Goal: Transaction & Acquisition: Book appointment/travel/reservation

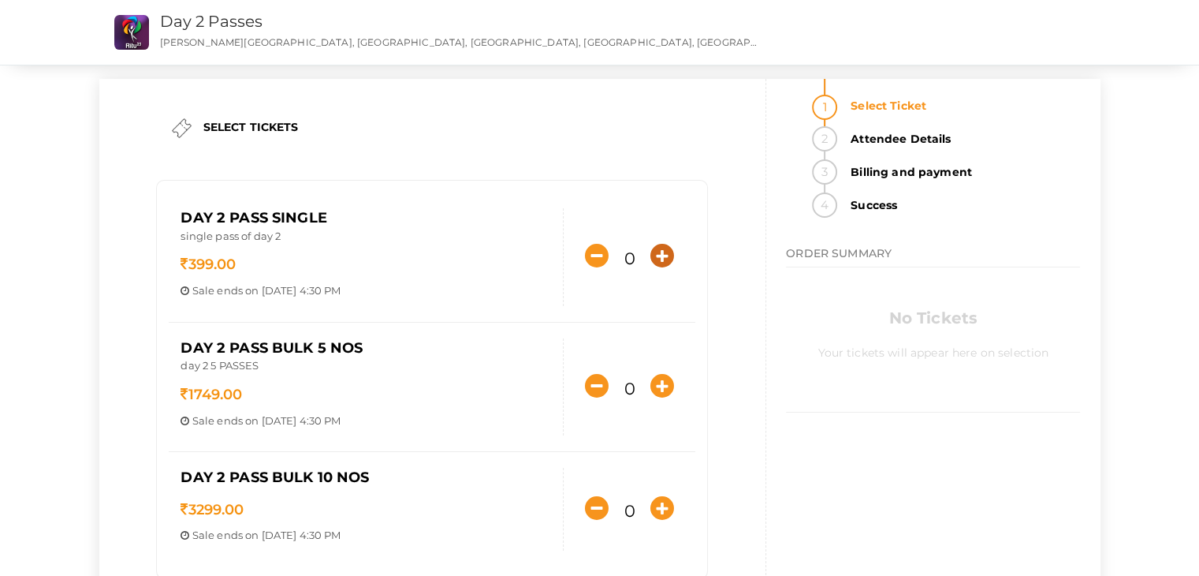
click at [665, 255] on icon "button" at bounding box center [662, 256] width 24 height 24
type input "1"
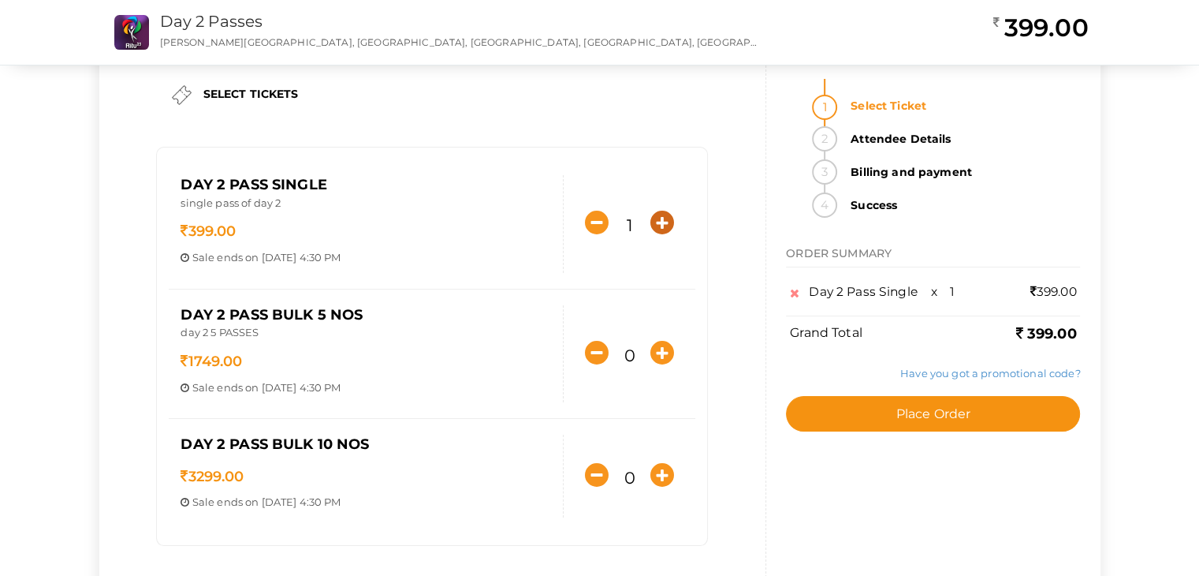
scroll to position [30, 0]
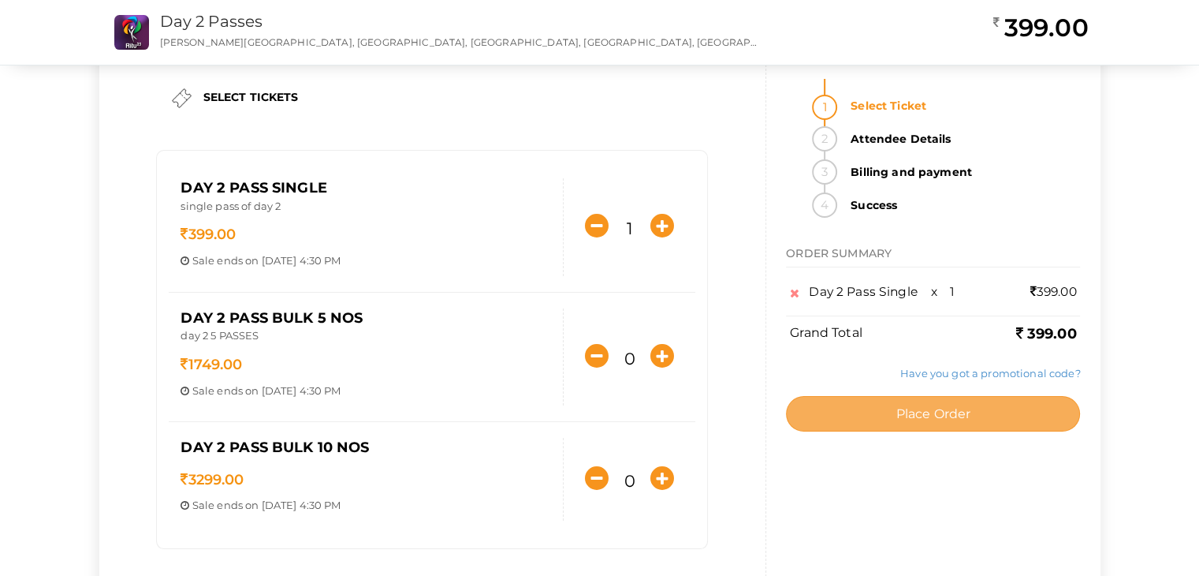
click at [933, 415] on span "Place Order" at bounding box center [933, 413] width 75 height 15
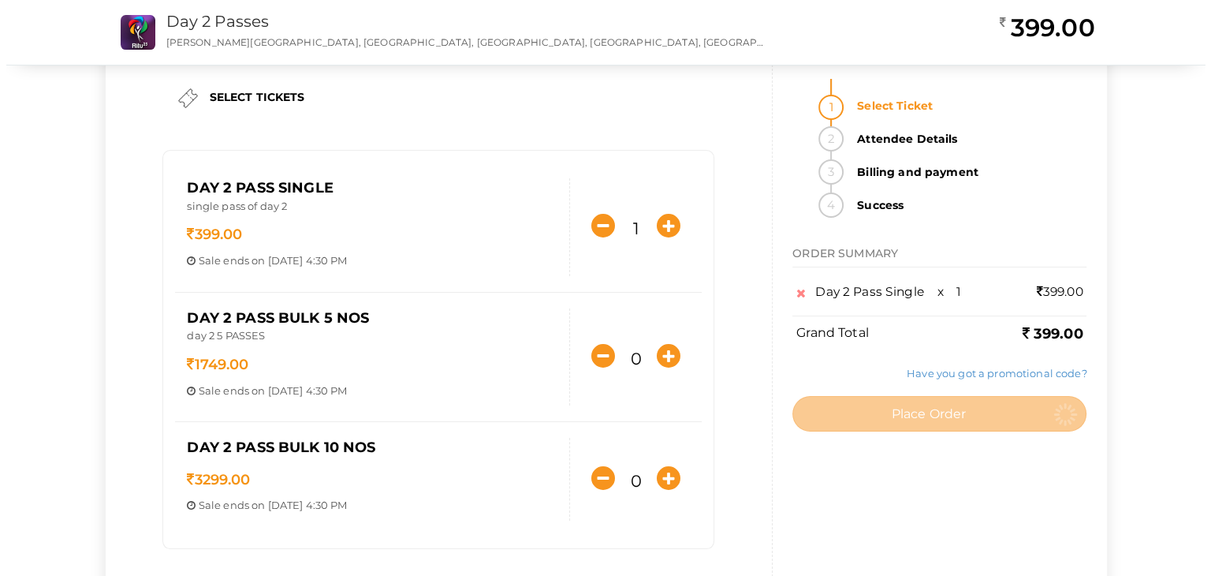
scroll to position [0, 0]
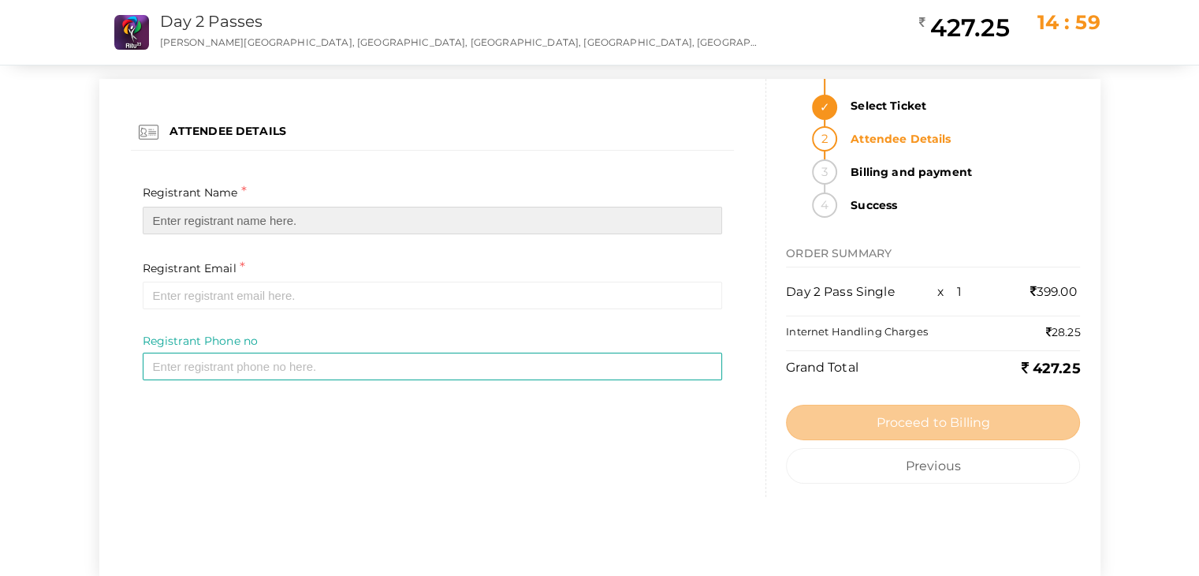
click at [184, 218] on input "text" at bounding box center [433, 221] width 580 height 28
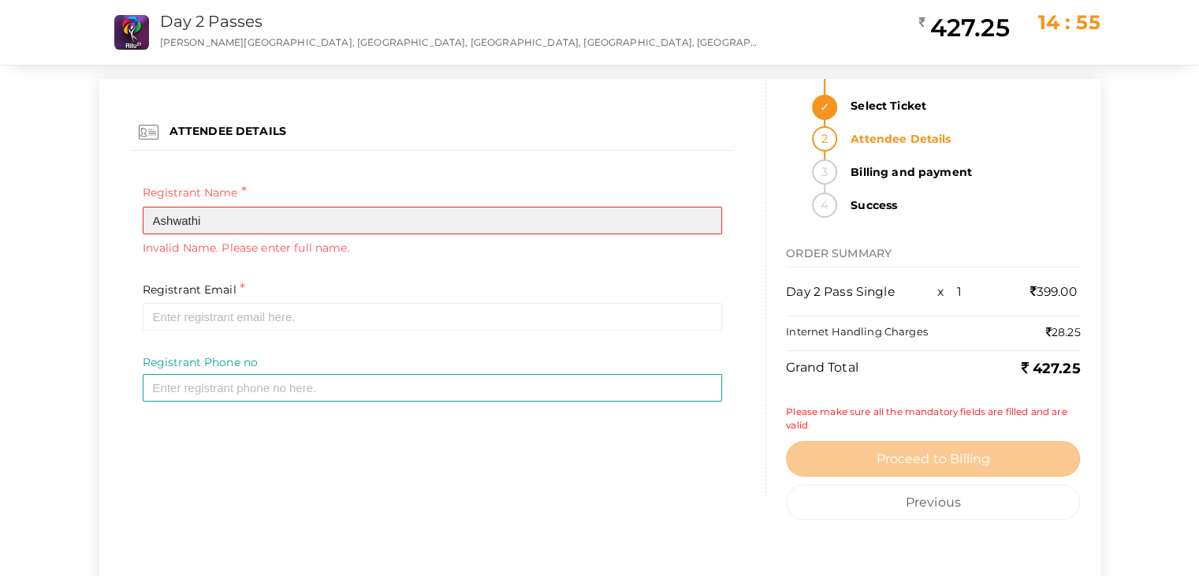
type input "Ashwathi"
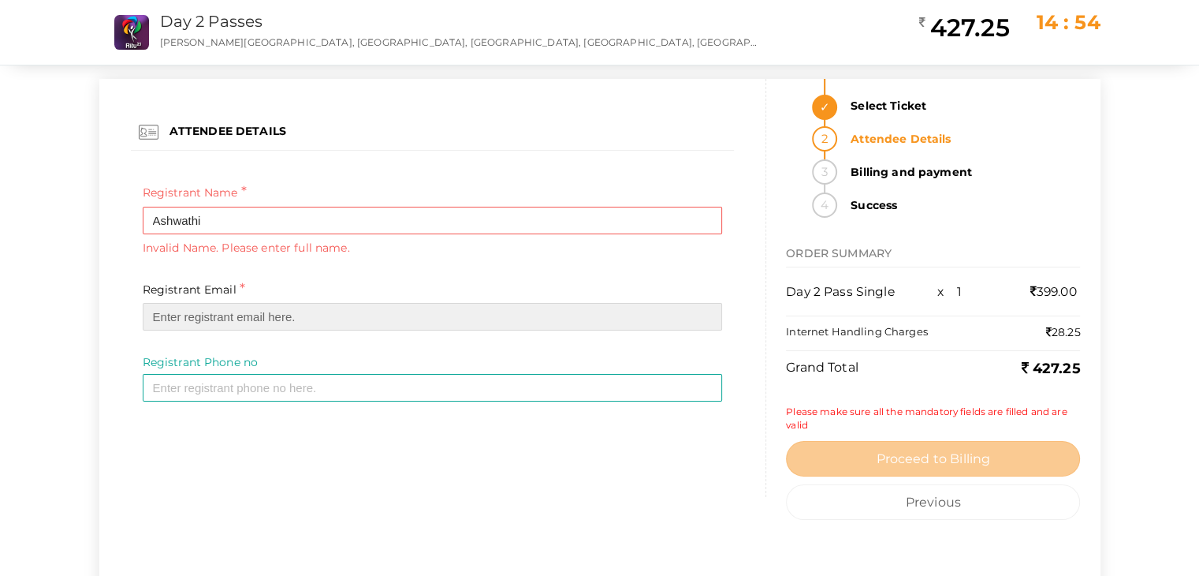
click at [209, 319] on input "email" at bounding box center [433, 317] width 580 height 28
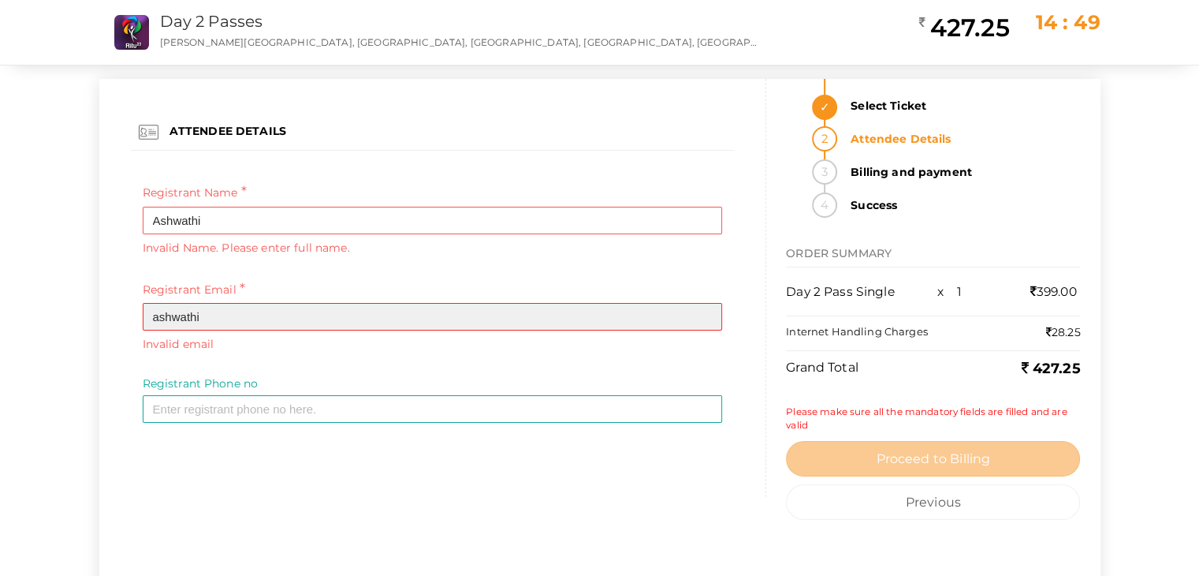
type input "ashwathi"
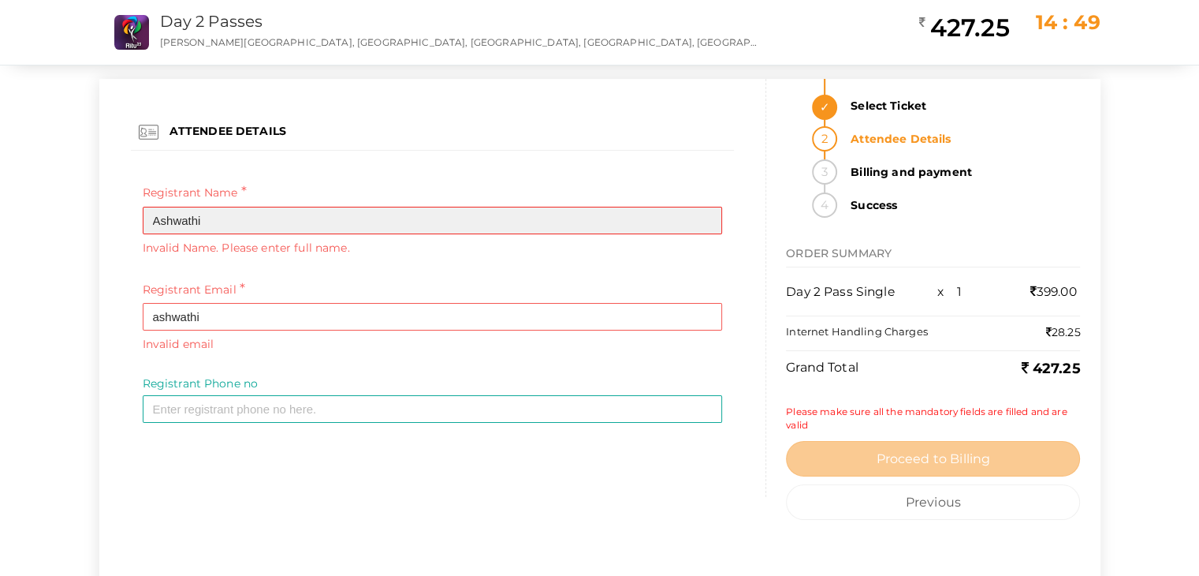
click at [229, 211] on input "Ashwathi" at bounding box center [433, 221] width 580 height 28
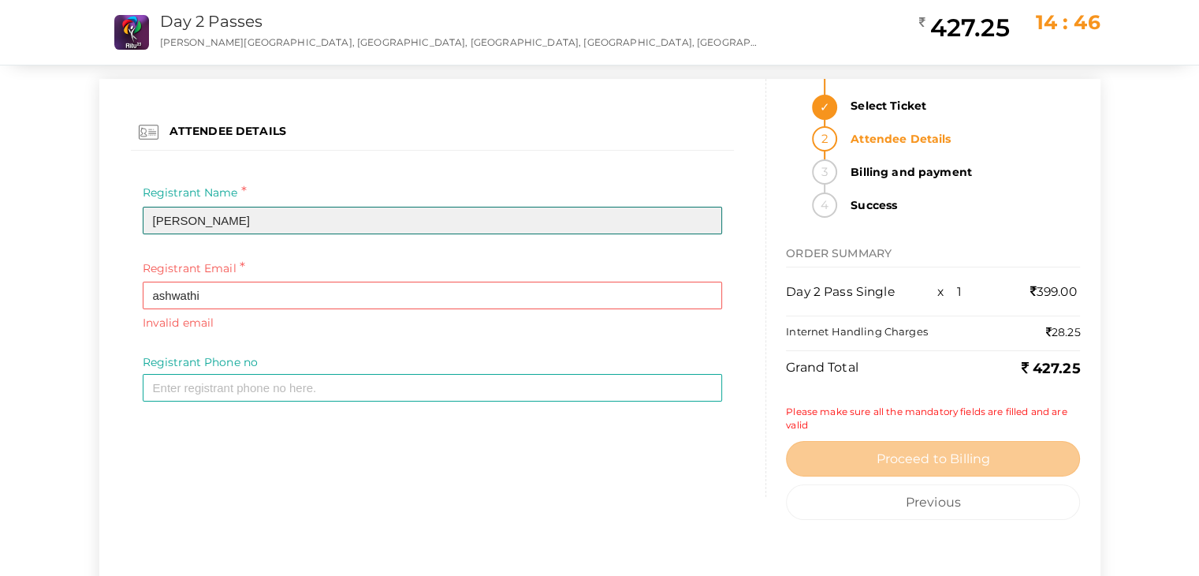
type input "Ashwathi satheesh"
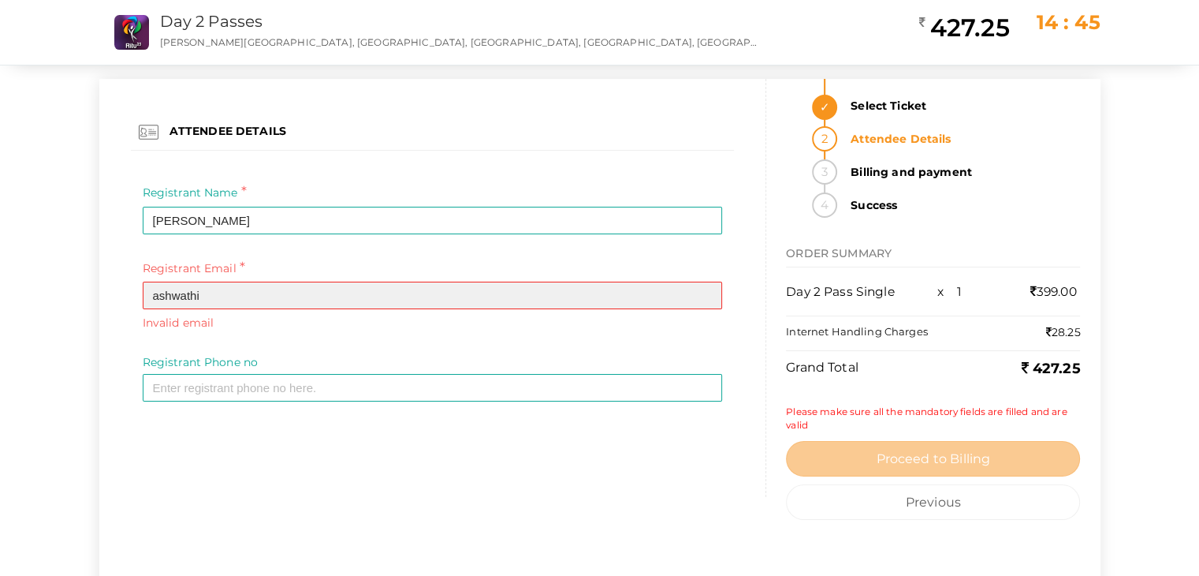
click at [211, 285] on input "ashwathi" at bounding box center [433, 295] width 580 height 28
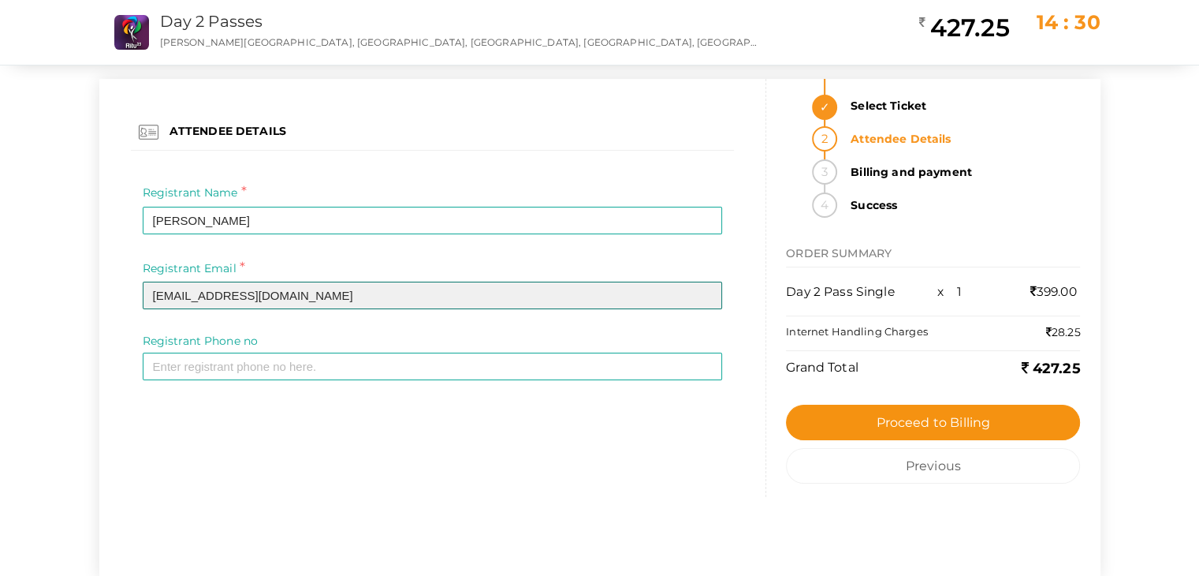
type input "[EMAIL_ADDRESS][DOMAIN_NAME]"
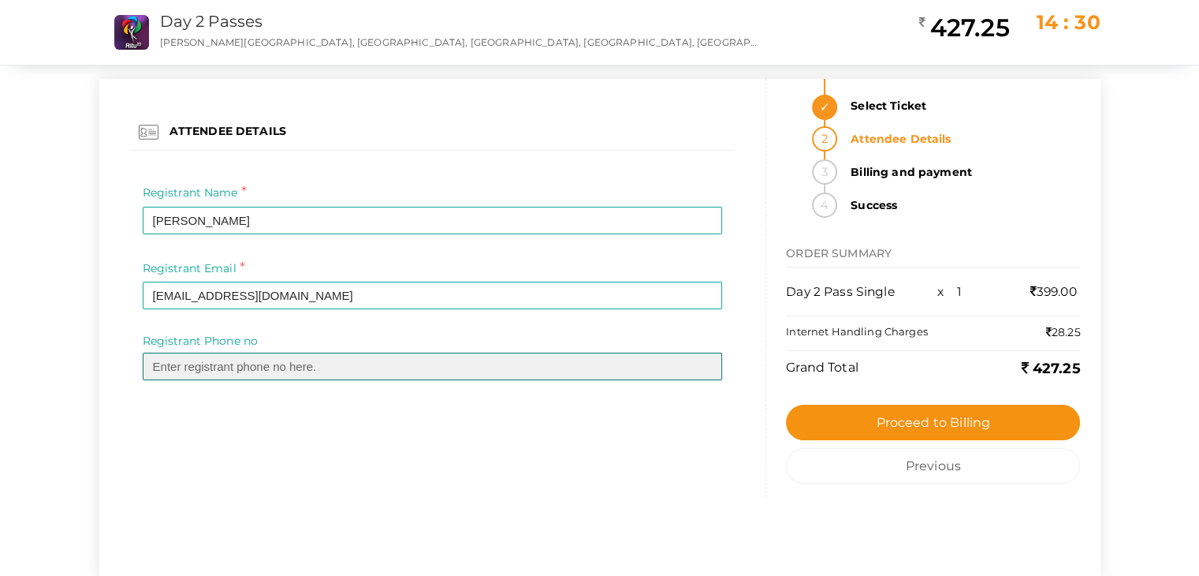
click at [297, 368] on input "text" at bounding box center [433, 366] width 580 height 28
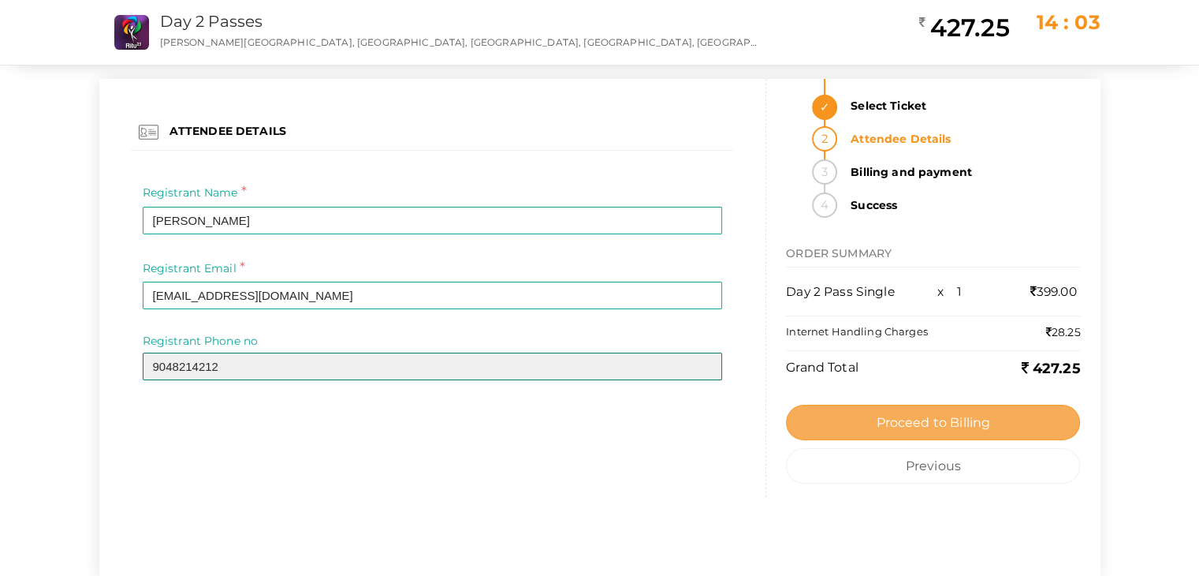
type input "9048214212"
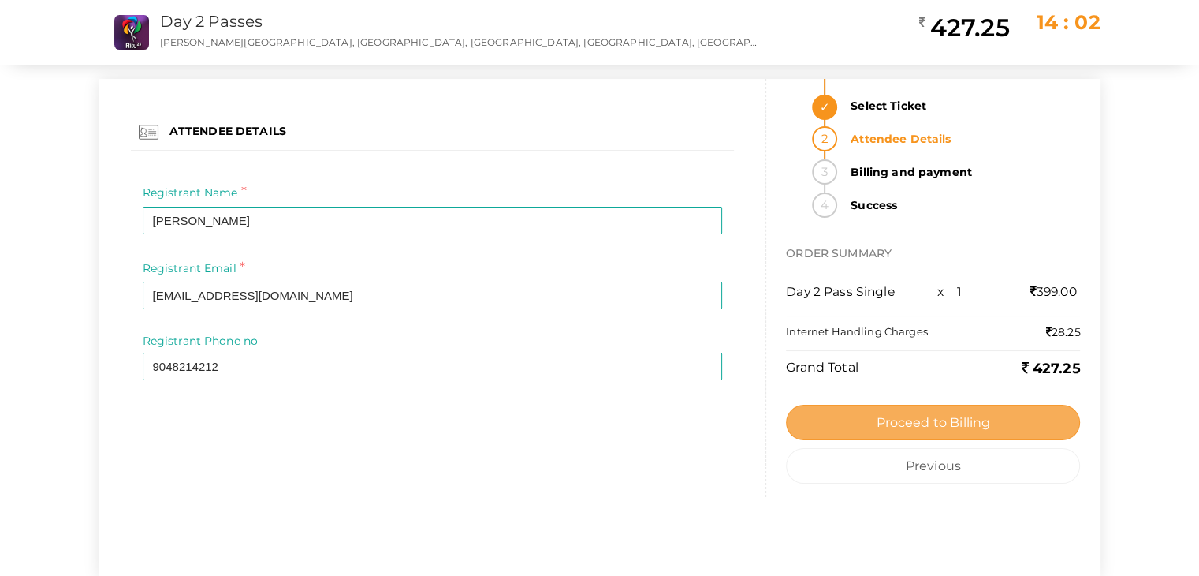
click at [922, 433] on button "Proceed to Billing" at bounding box center [933, 421] width 294 height 35
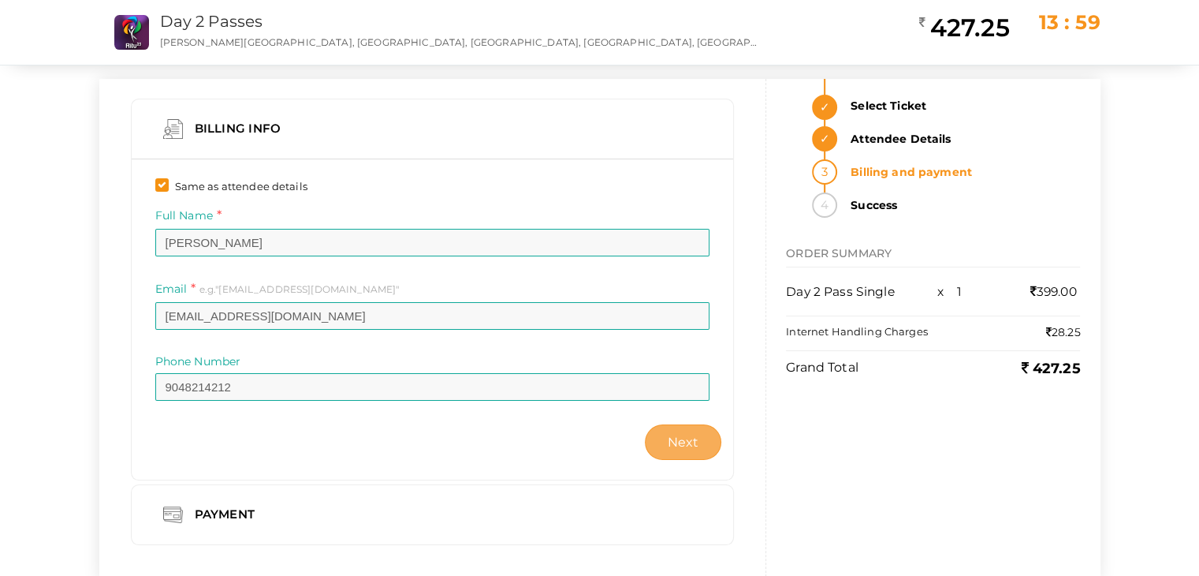
click at [693, 450] on button "Next" at bounding box center [683, 441] width 77 height 35
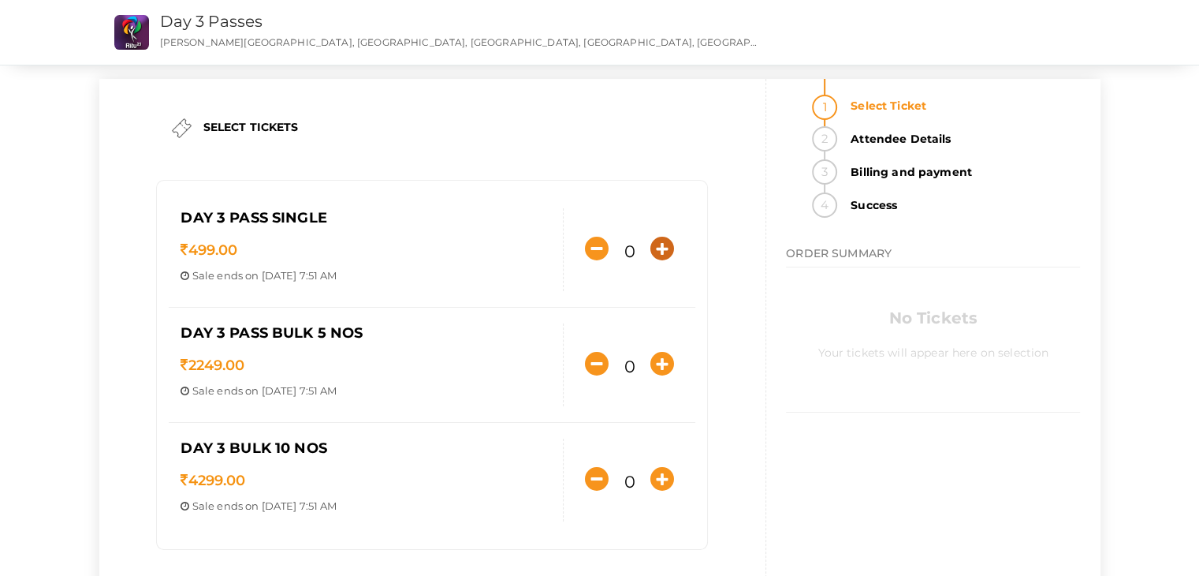
click at [663, 255] on icon "button" at bounding box center [662, 249] width 24 height 24
type input "1"
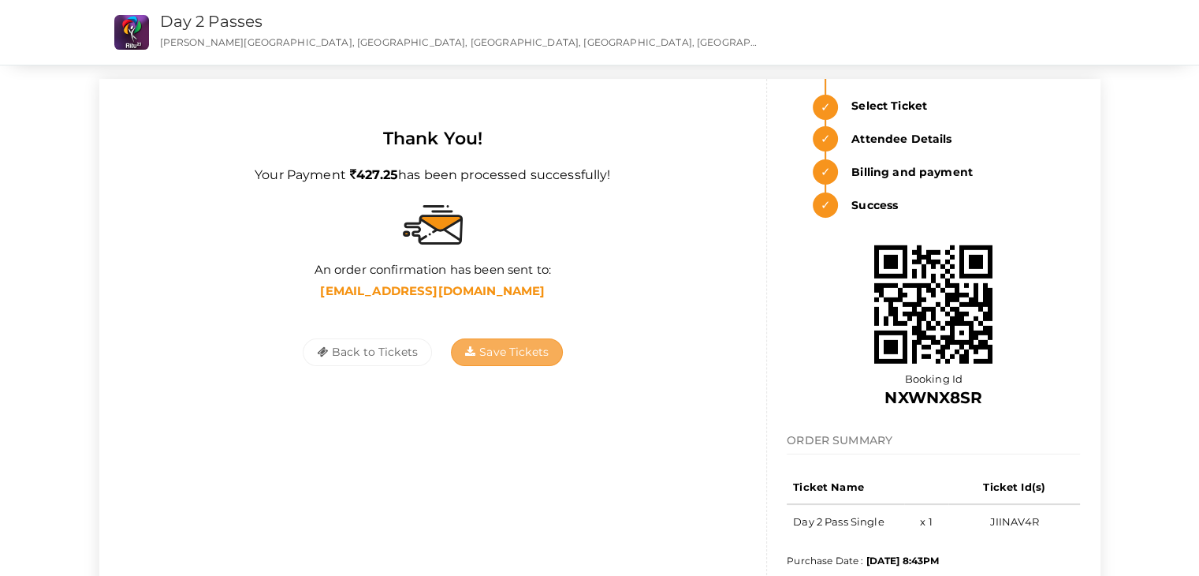
click at [497, 360] on button "Save Tickets" at bounding box center [507, 352] width 112 height 28
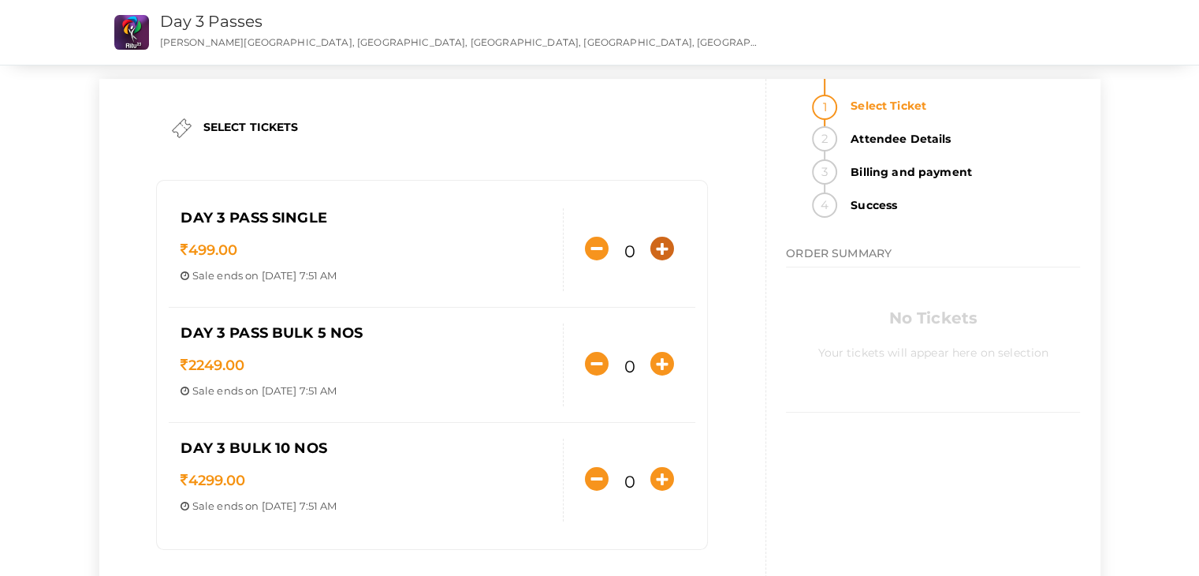
click at [658, 252] on icon "button" at bounding box center [662, 249] width 24 height 24
type input "1"
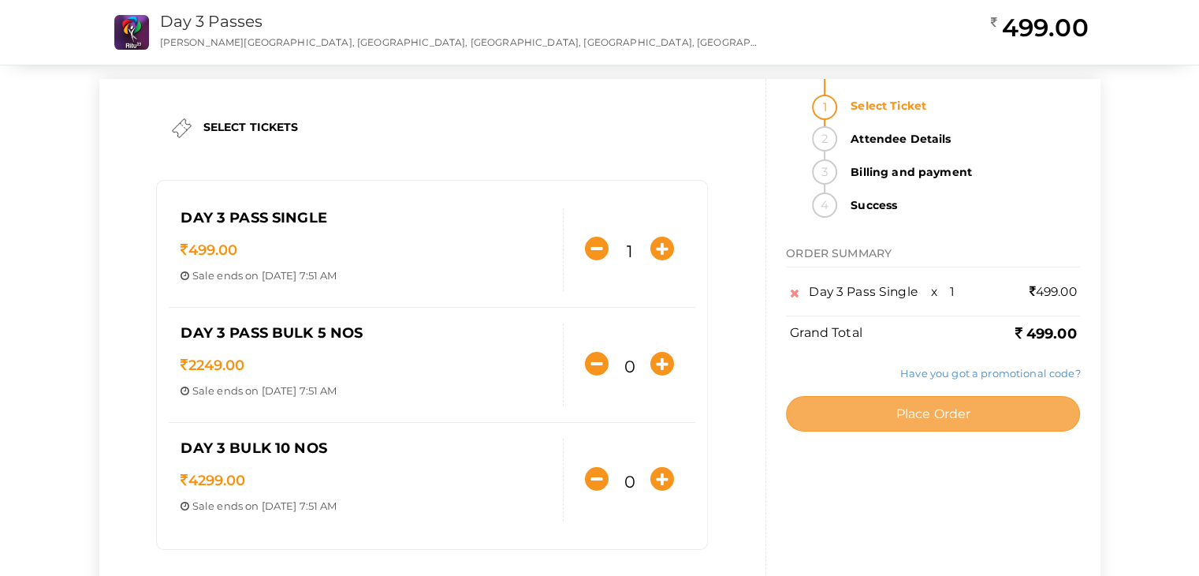
click at [915, 411] on span "Place Order" at bounding box center [933, 413] width 75 height 15
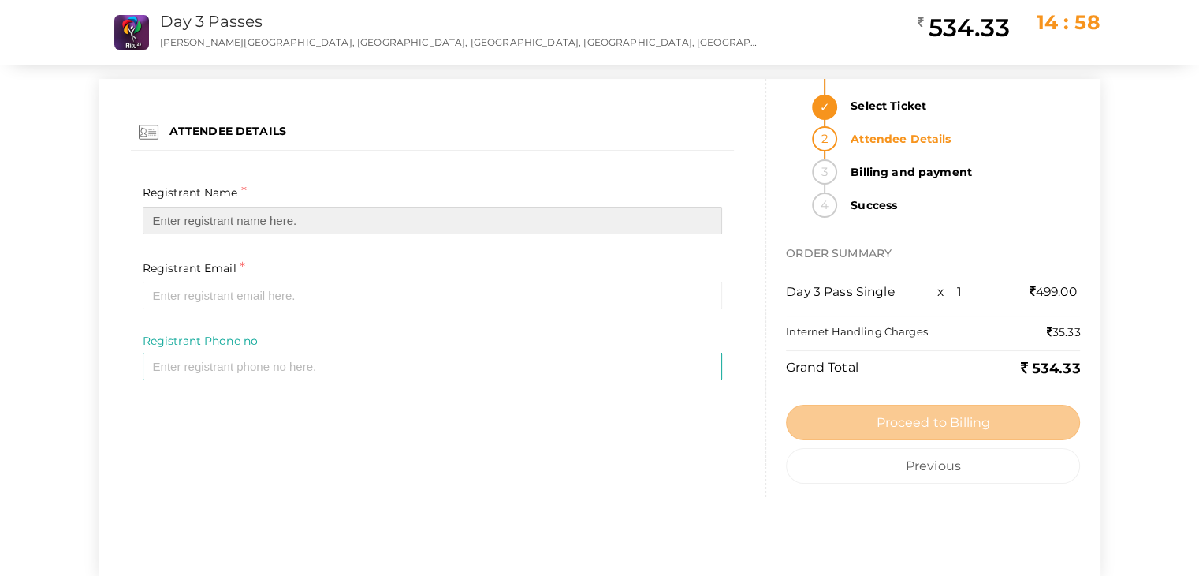
click at [301, 213] on input "text" at bounding box center [433, 221] width 580 height 28
type input "Ashwathi satheesh"
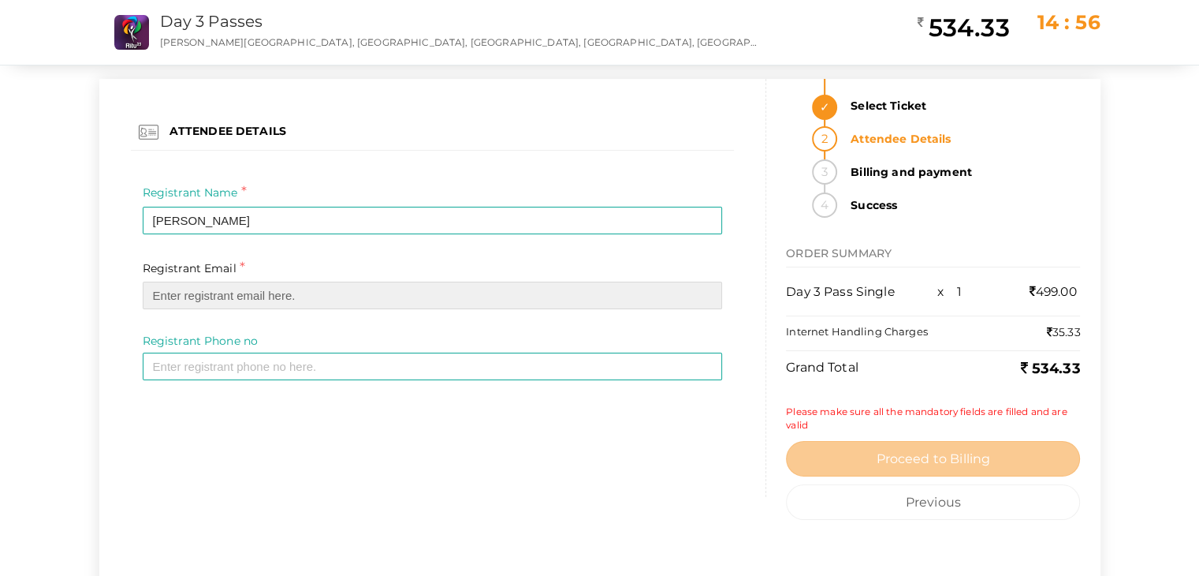
click at [261, 292] on input "email" at bounding box center [433, 295] width 580 height 28
type input "[EMAIL_ADDRESS][DOMAIN_NAME]"
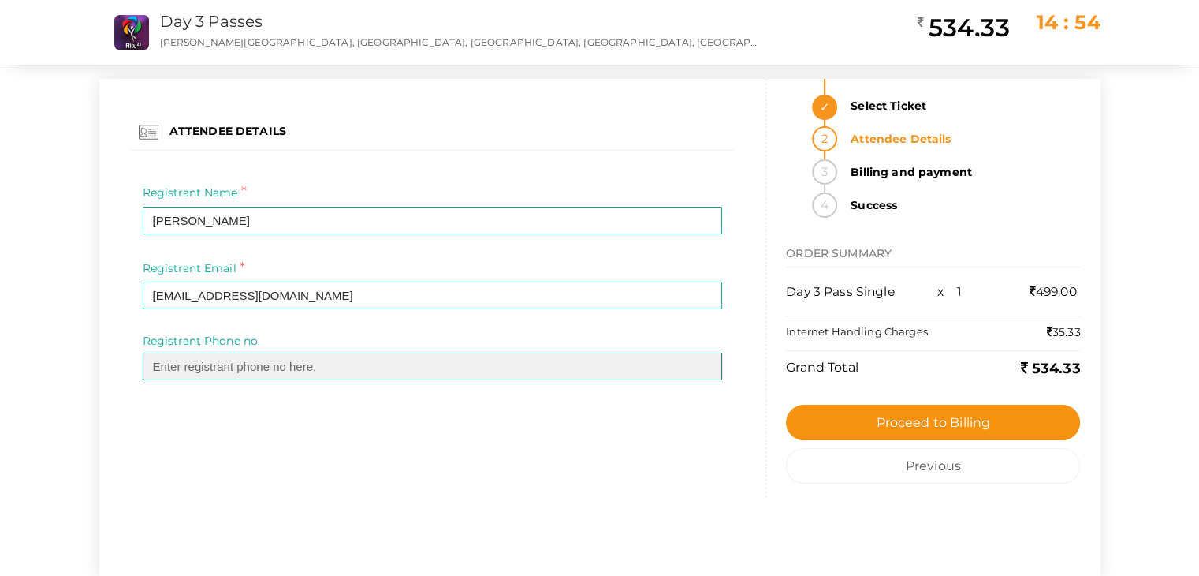
click at [262, 373] on input "text" at bounding box center [433, 366] width 580 height 28
type input "9048214212"
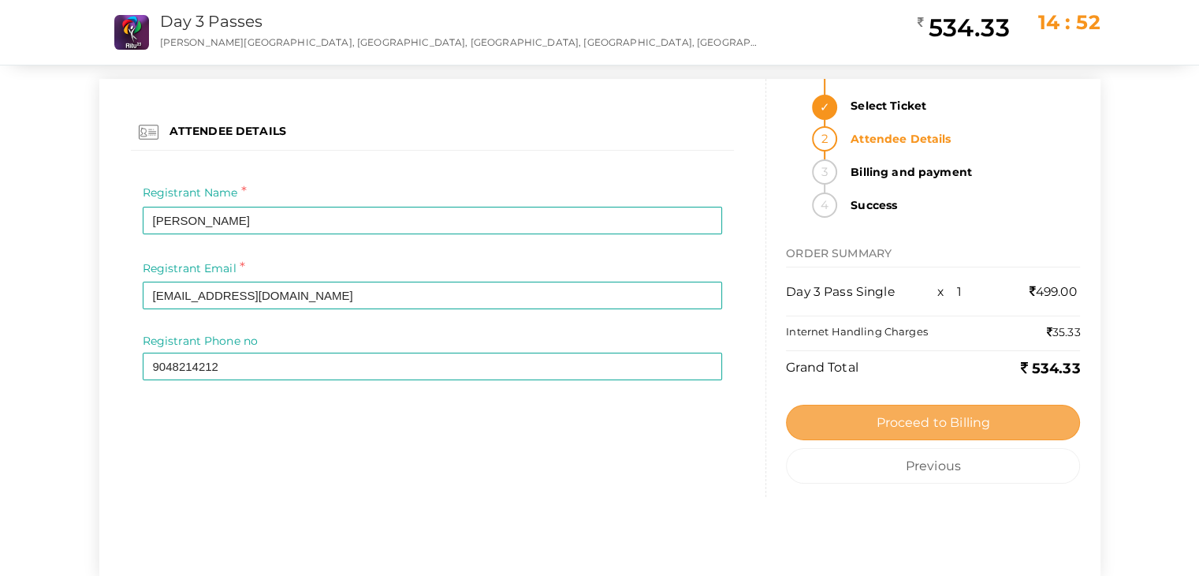
click at [899, 411] on button "Proceed to Billing" at bounding box center [933, 421] width 294 height 35
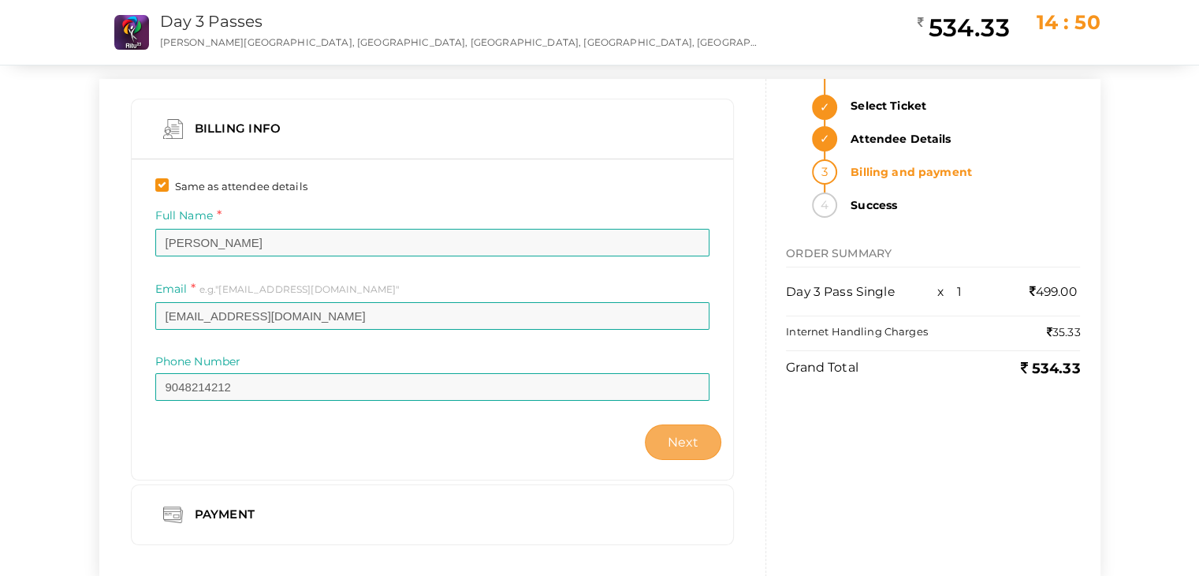
click at [710, 440] on button "Next" at bounding box center [683, 441] width 77 height 35
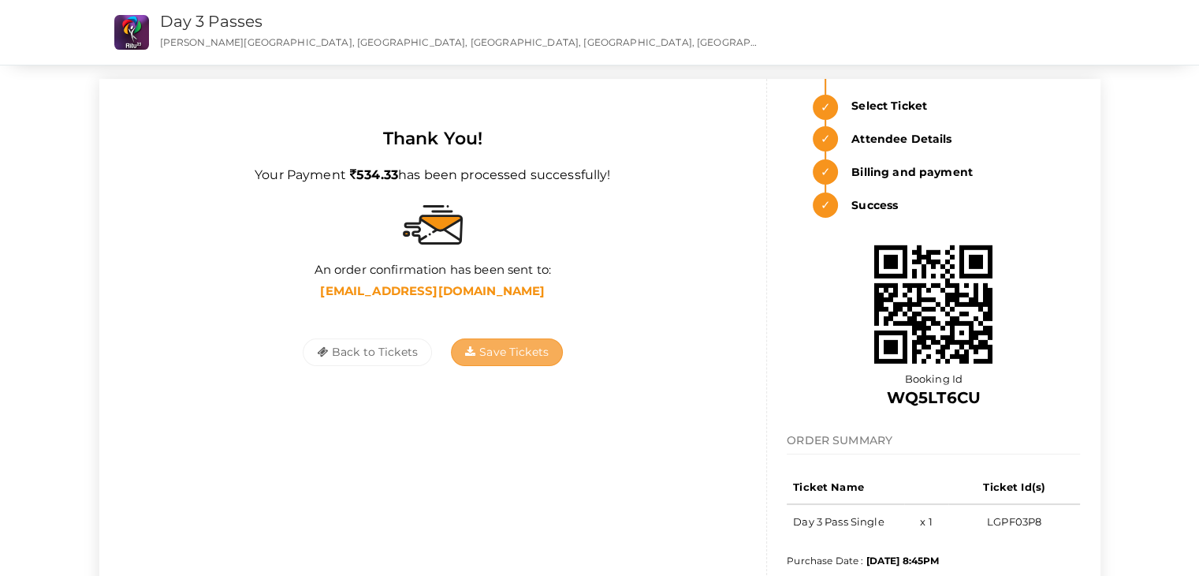
click at [520, 343] on button "Save Tickets" at bounding box center [507, 352] width 112 height 28
